Goal: Task Accomplishment & Management: Use online tool/utility

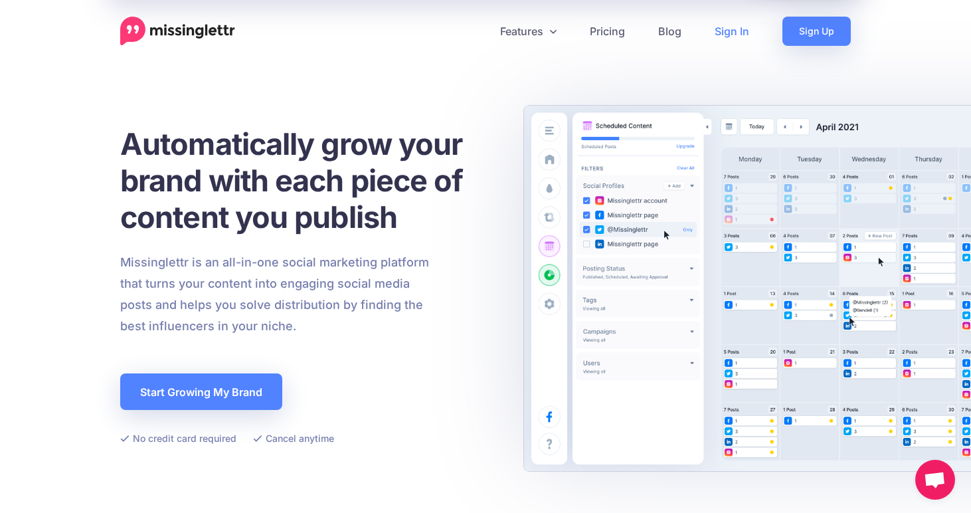
click at [730, 35] on link "Sign In" at bounding box center [732, 31] width 68 height 29
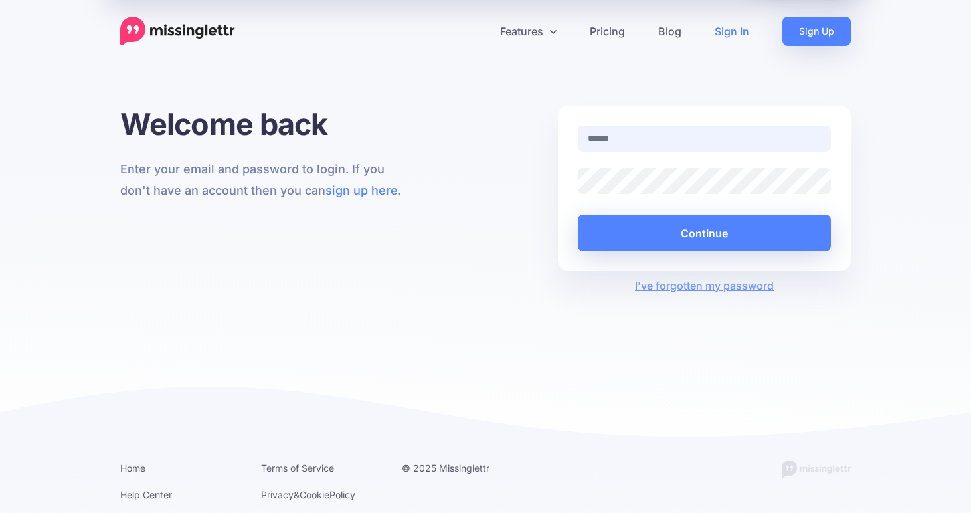
click at [604, 135] on input "text" at bounding box center [704, 139] width 253 height 26
click at [480, 241] on div "Welcome back Enter your email and password to login. If you don't have an accou…" at bounding box center [485, 200] width 750 height 188
click at [650, 129] on input "text" at bounding box center [704, 139] width 253 height 26
type input "**********"
click at [727, 28] on link "Sign In" at bounding box center [732, 31] width 68 height 29
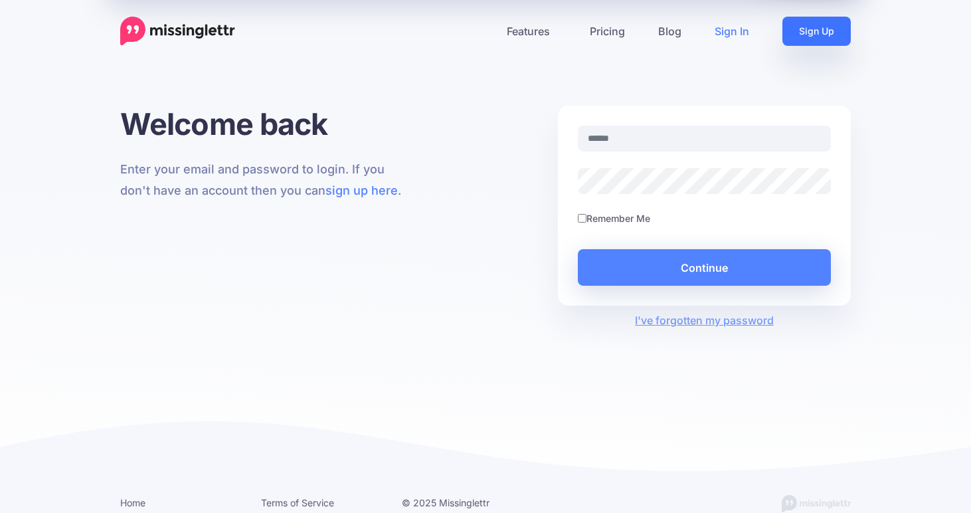
click at [794, 34] on link "Sign Up" at bounding box center [816, 31] width 68 height 29
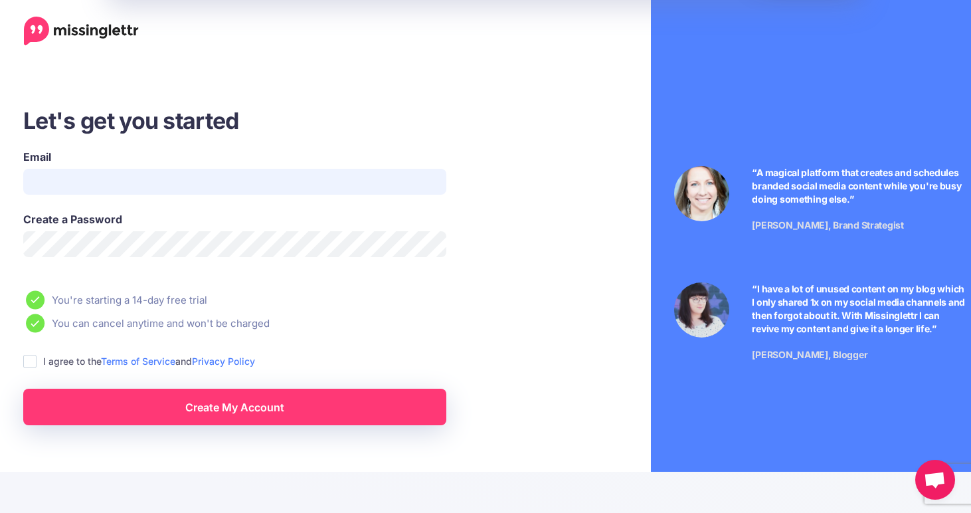
click at [197, 183] on input "Email" at bounding box center [234, 182] width 423 height 26
type input "**********"
click at [31, 364] on ins at bounding box center [29, 361] width 13 height 13
click at [191, 397] on link "Create My Account" at bounding box center [234, 407] width 423 height 37
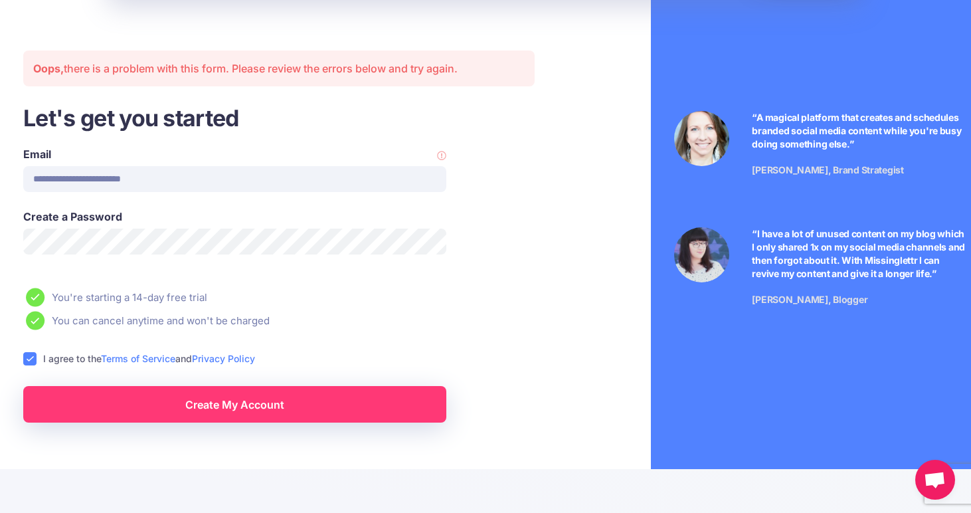
scroll to position [56, 0]
click at [449, 155] on div "**********" at bounding box center [234, 176] width 443 height 62
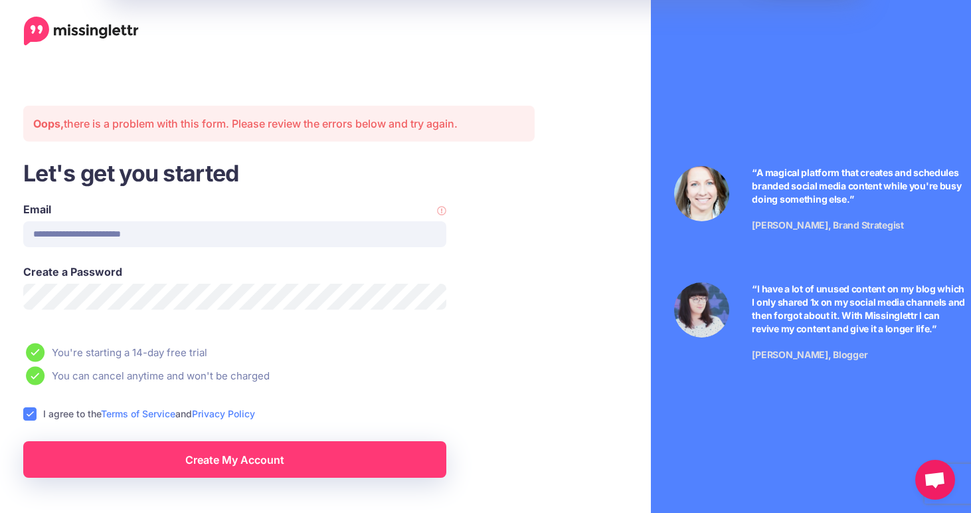
click at [71, 35] on img at bounding box center [81, 31] width 115 height 29
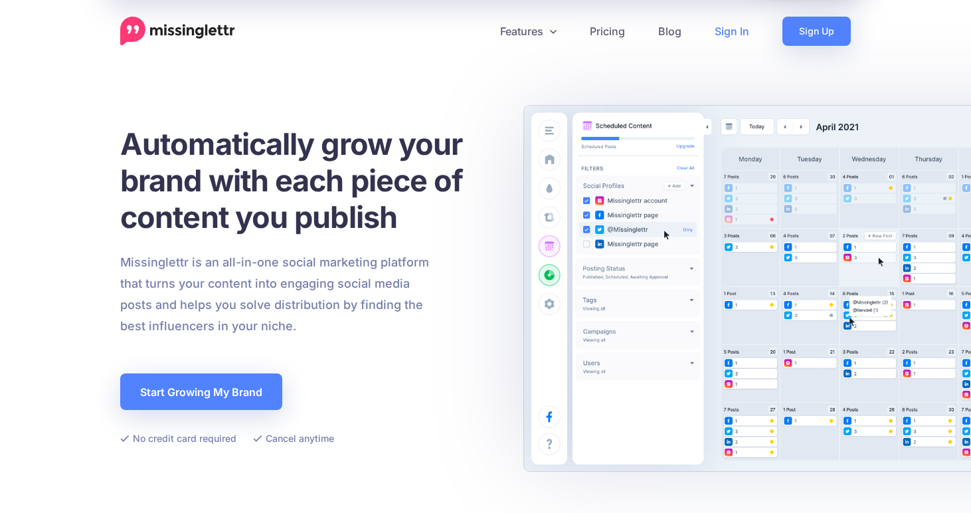
click at [732, 34] on link "Sign In" at bounding box center [732, 31] width 68 height 29
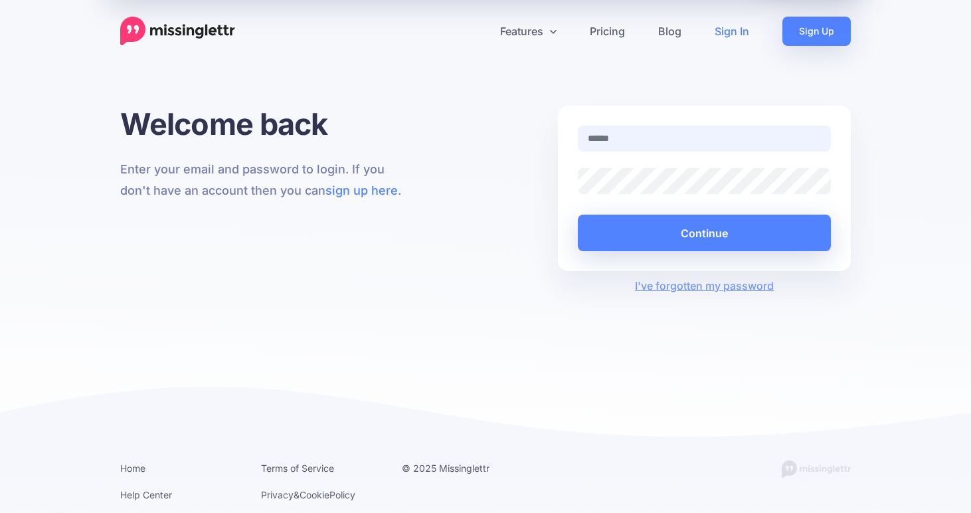
click at [735, 126] on input "text" at bounding box center [704, 139] width 253 height 26
type input "**********"
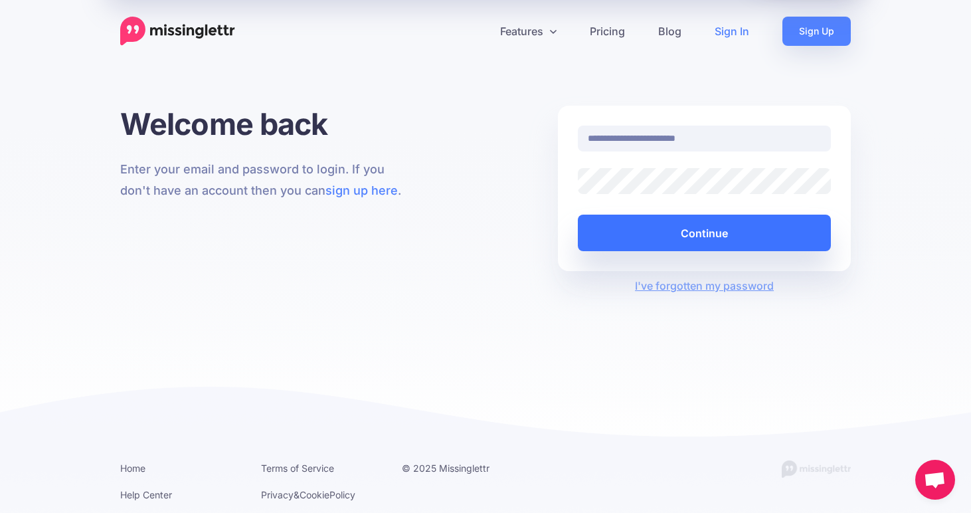
click at [722, 232] on button "Continue" at bounding box center [704, 233] width 253 height 37
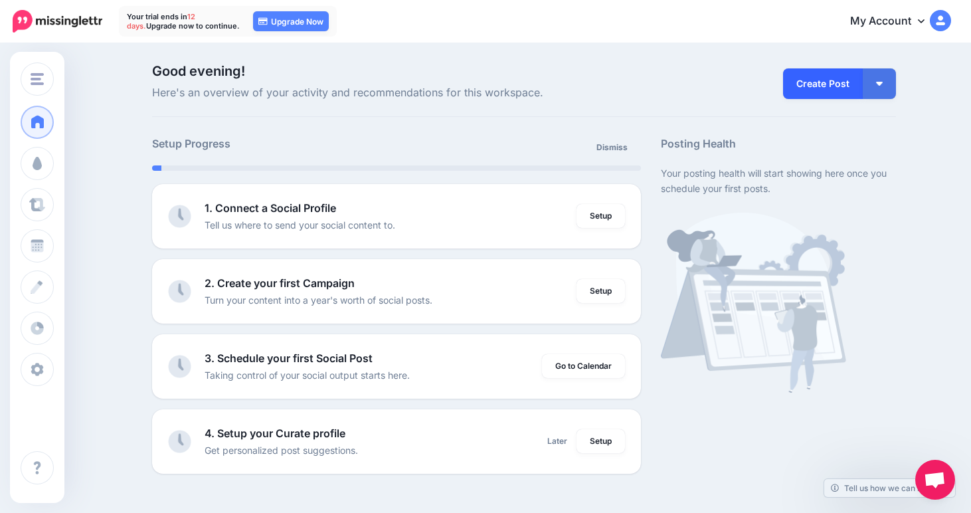
click at [822, 69] on link "Create Post" at bounding box center [823, 83] width 80 height 31
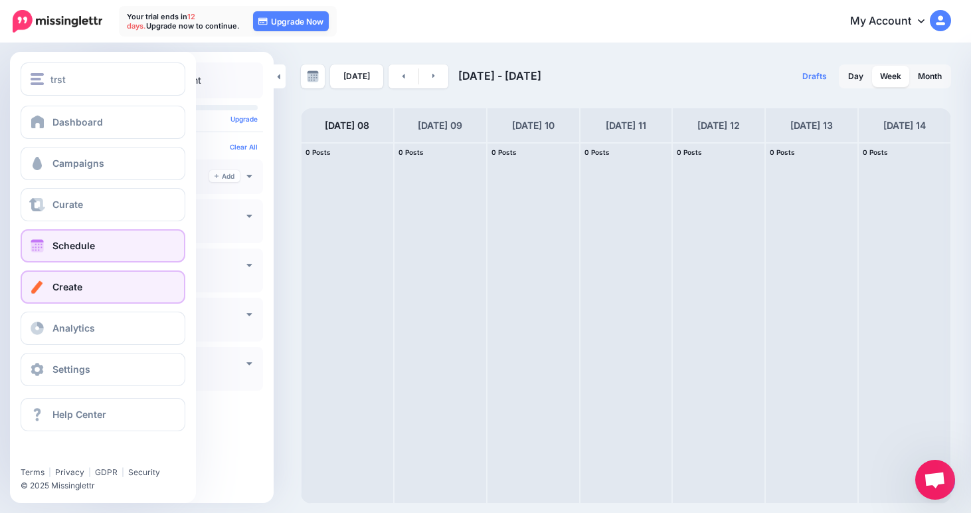
click at [100, 288] on link "Create" at bounding box center [103, 286] width 165 height 33
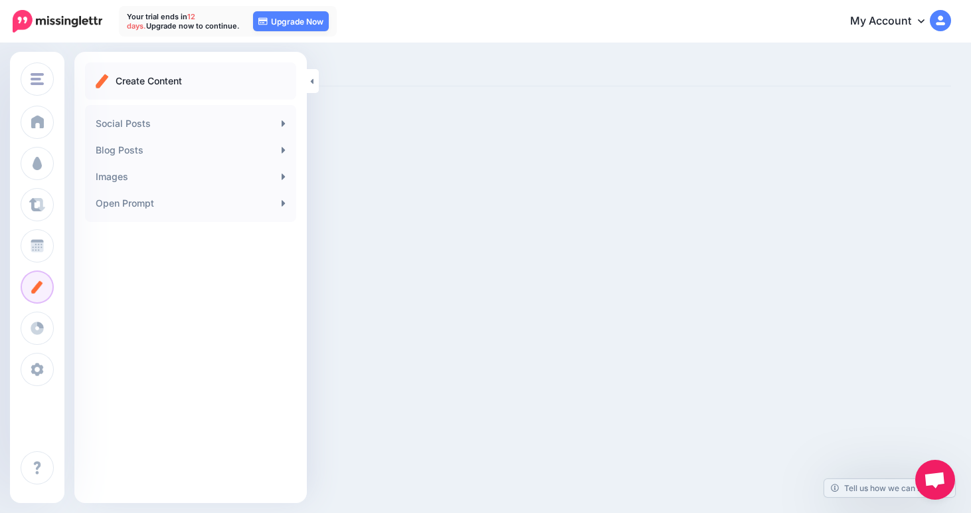
click at [220, 86] on ul "Create Content" at bounding box center [191, 81] width 190 height 16
click at [252, 126] on link "Social Posts" at bounding box center [190, 123] width 201 height 27
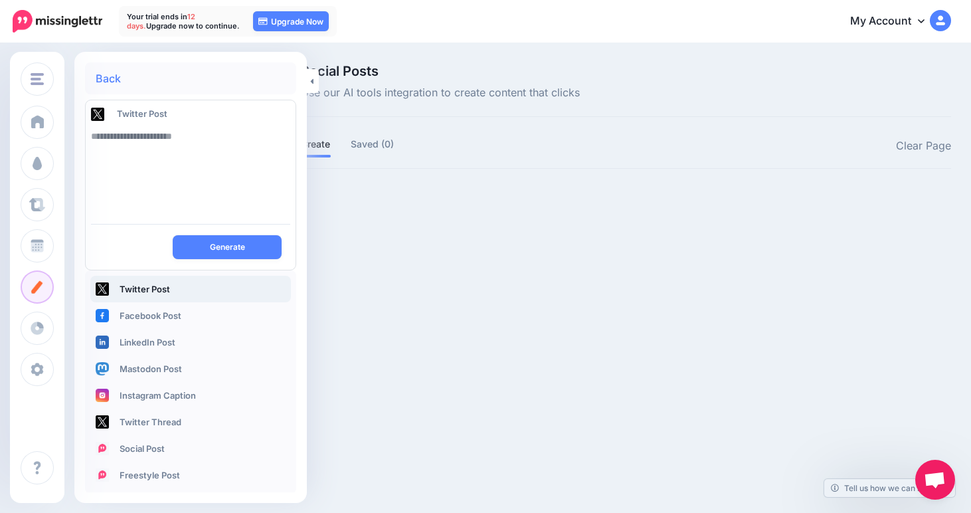
click at [216, 148] on textarea at bounding box center [190, 168] width 199 height 90
click at [216, 165] on textarea at bounding box center [190, 168] width 199 height 90
click at [205, 189] on textarea at bounding box center [190, 168] width 199 height 90
click at [315, 79] on link at bounding box center [313, 81] width 12 height 24
